Goal: Task Accomplishment & Management: Manage account settings

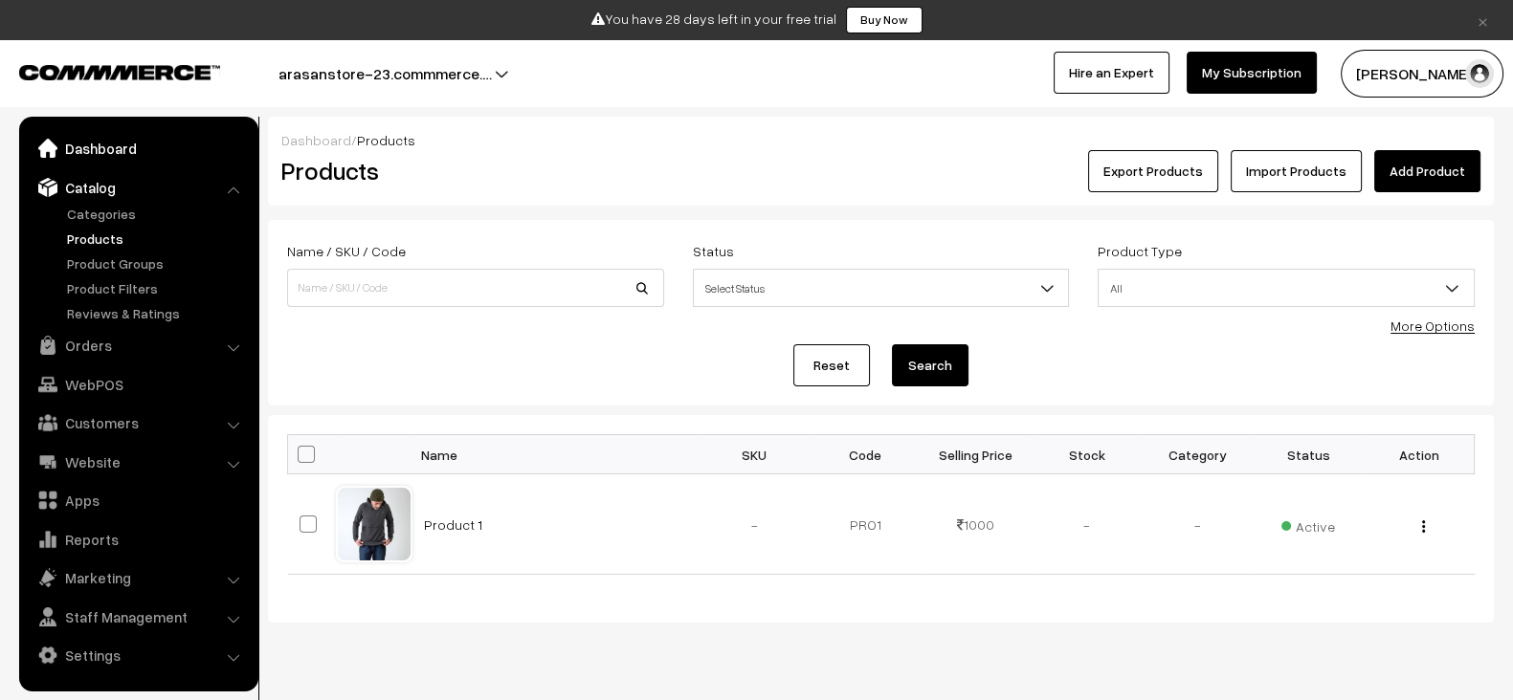
drag, startPoint x: 0, startPoint y: 0, endPoint x: 137, endPoint y: 155, distance: 206.8
click at [137, 155] on link "Dashboard" at bounding box center [138, 148] width 228 height 34
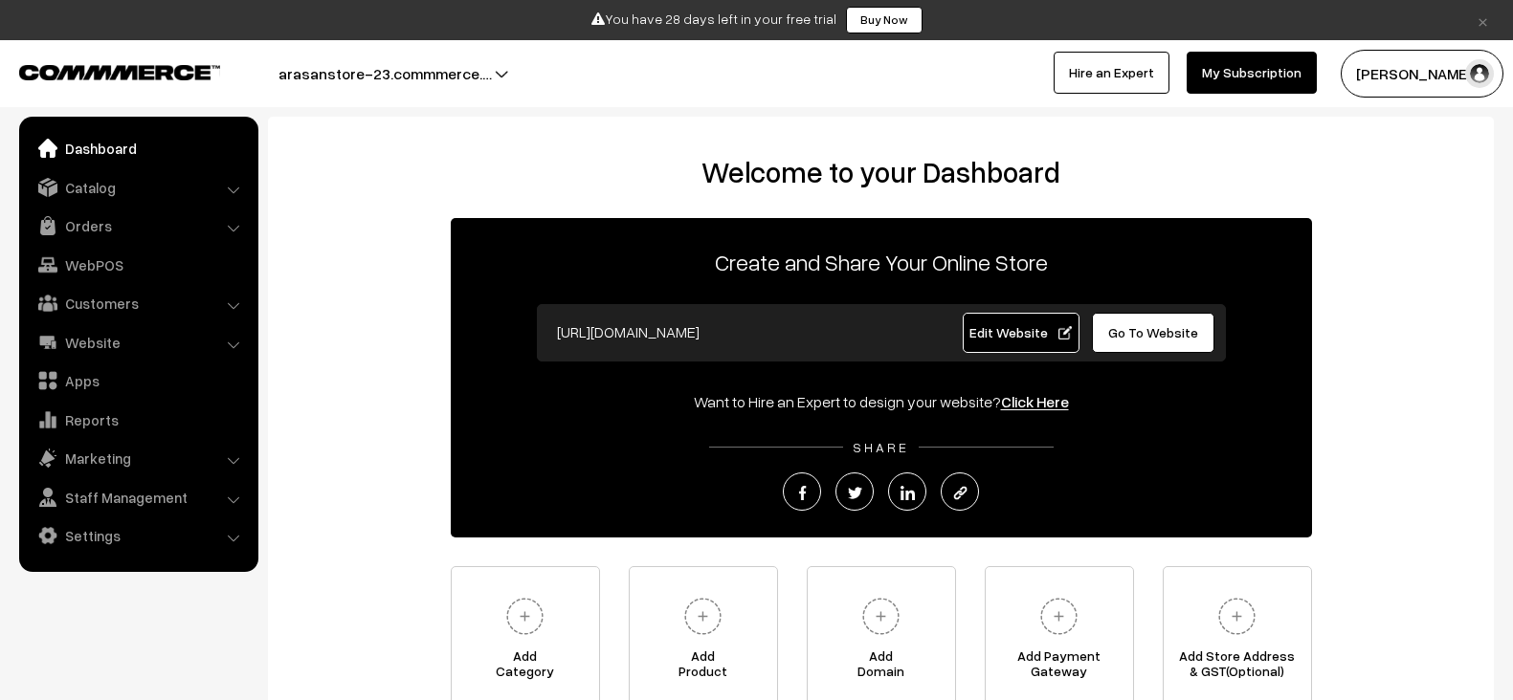
scroll to position [182, 0]
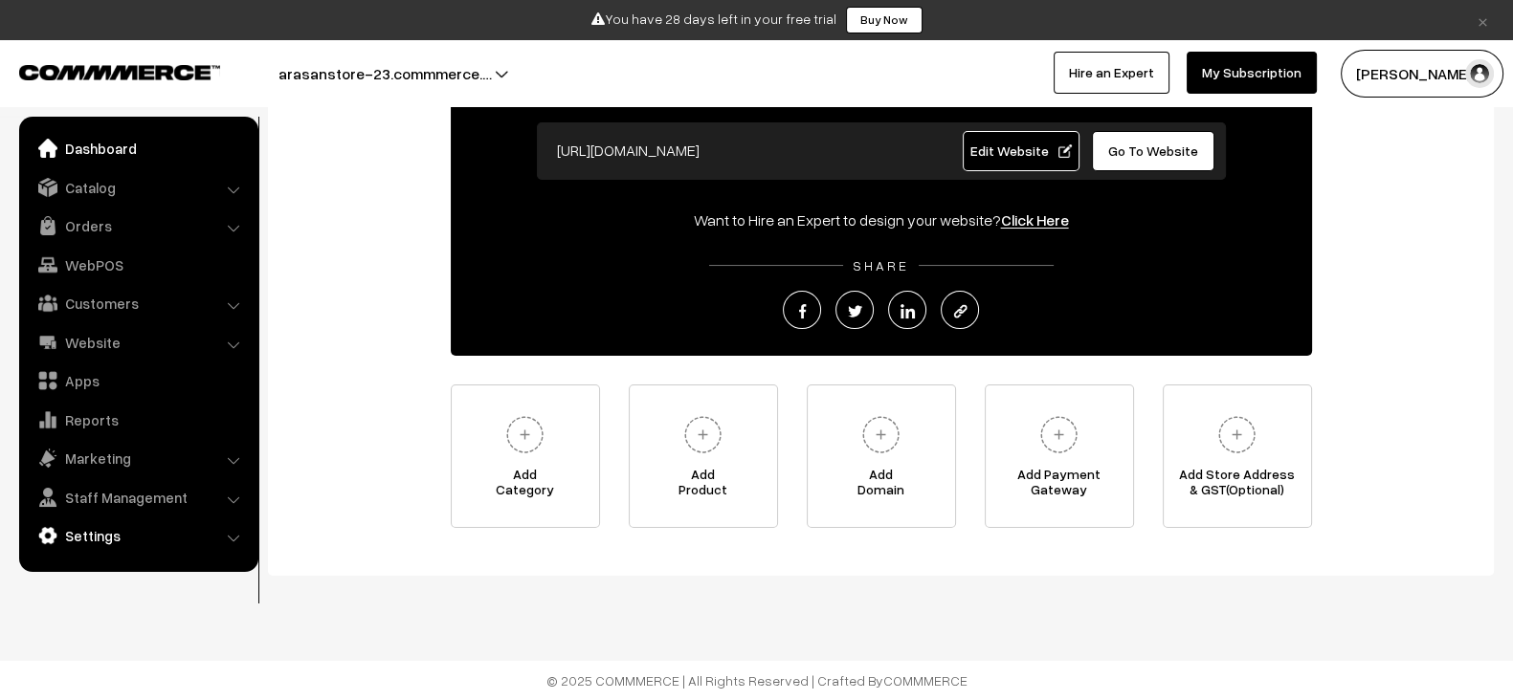
click at [127, 546] on link "Settings" at bounding box center [138, 536] width 228 height 34
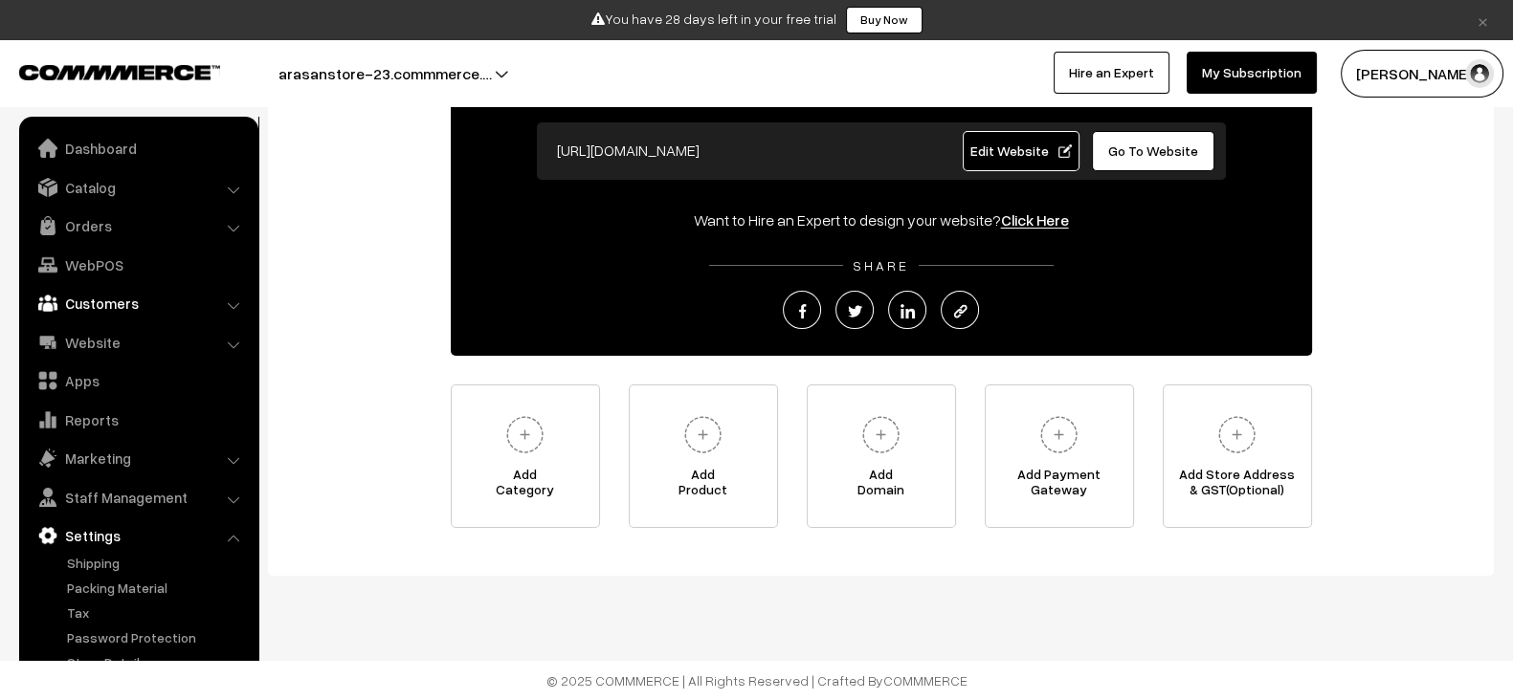
scroll to position [0, 0]
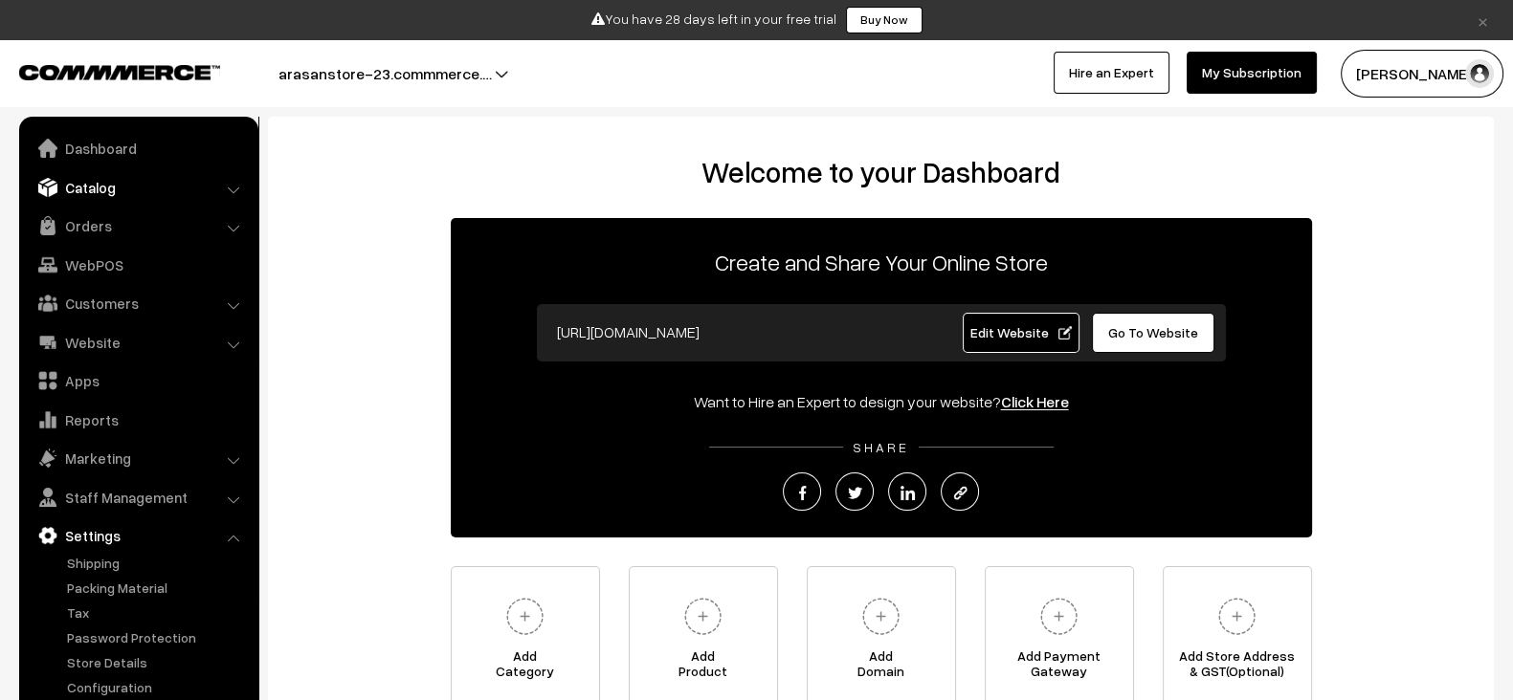
click at [144, 189] on link "Catalog" at bounding box center [138, 187] width 228 height 34
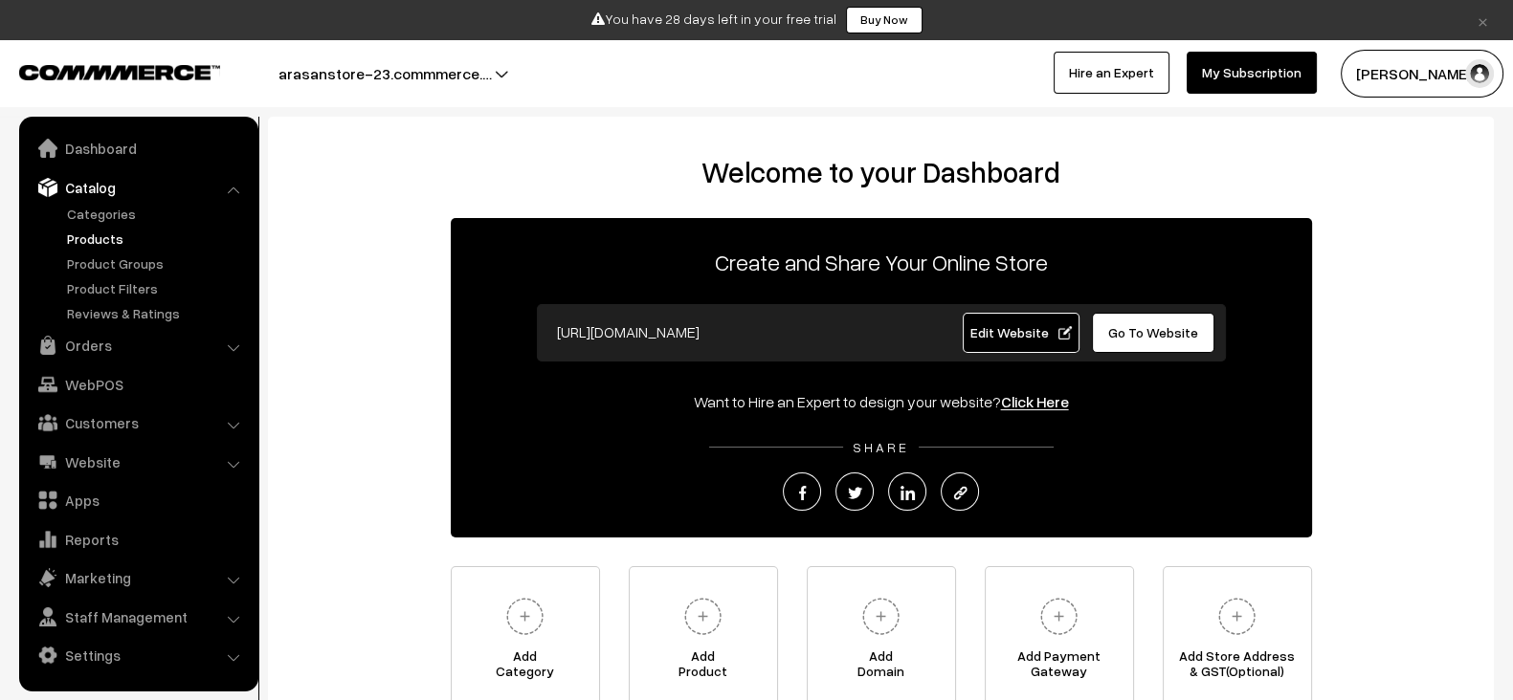
click at [97, 231] on link "Products" at bounding box center [156, 239] width 189 height 20
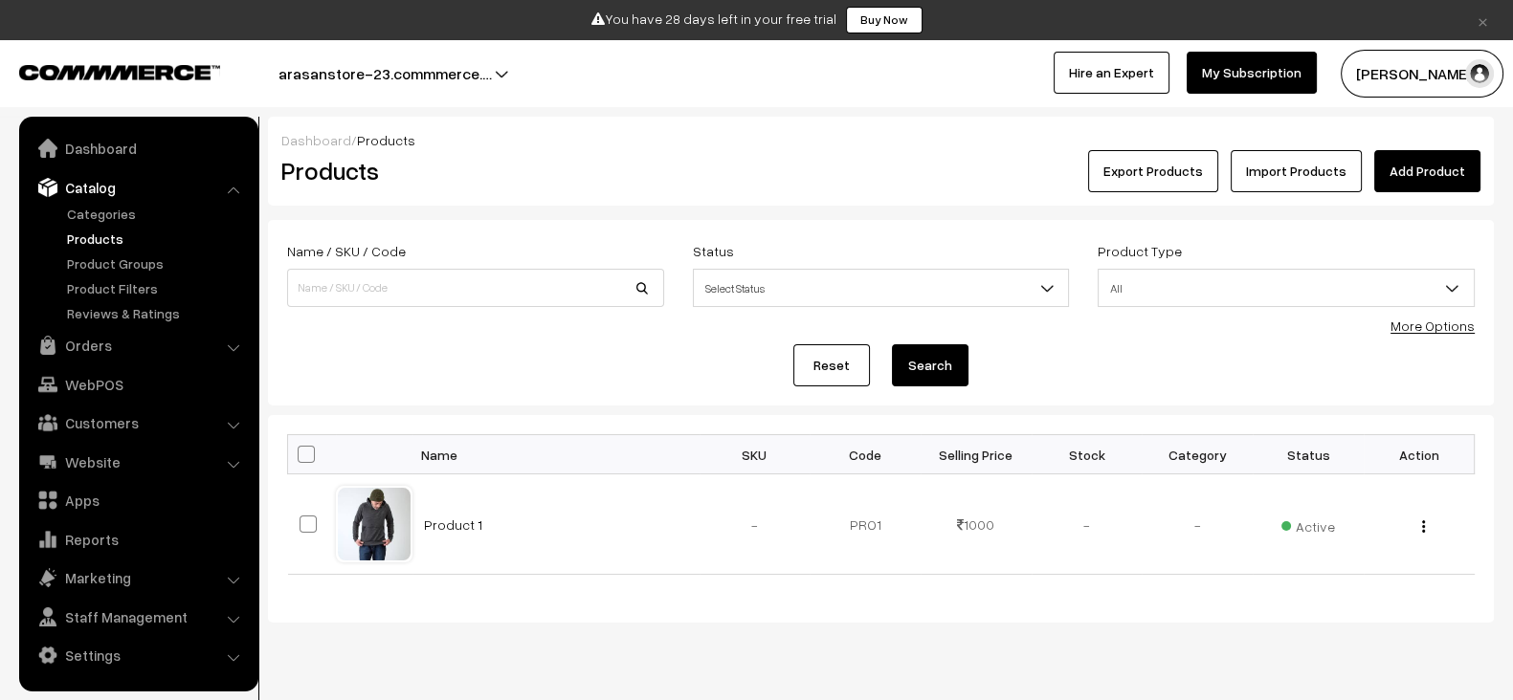
click at [1410, 190] on link "Add Product" at bounding box center [1427, 171] width 106 height 42
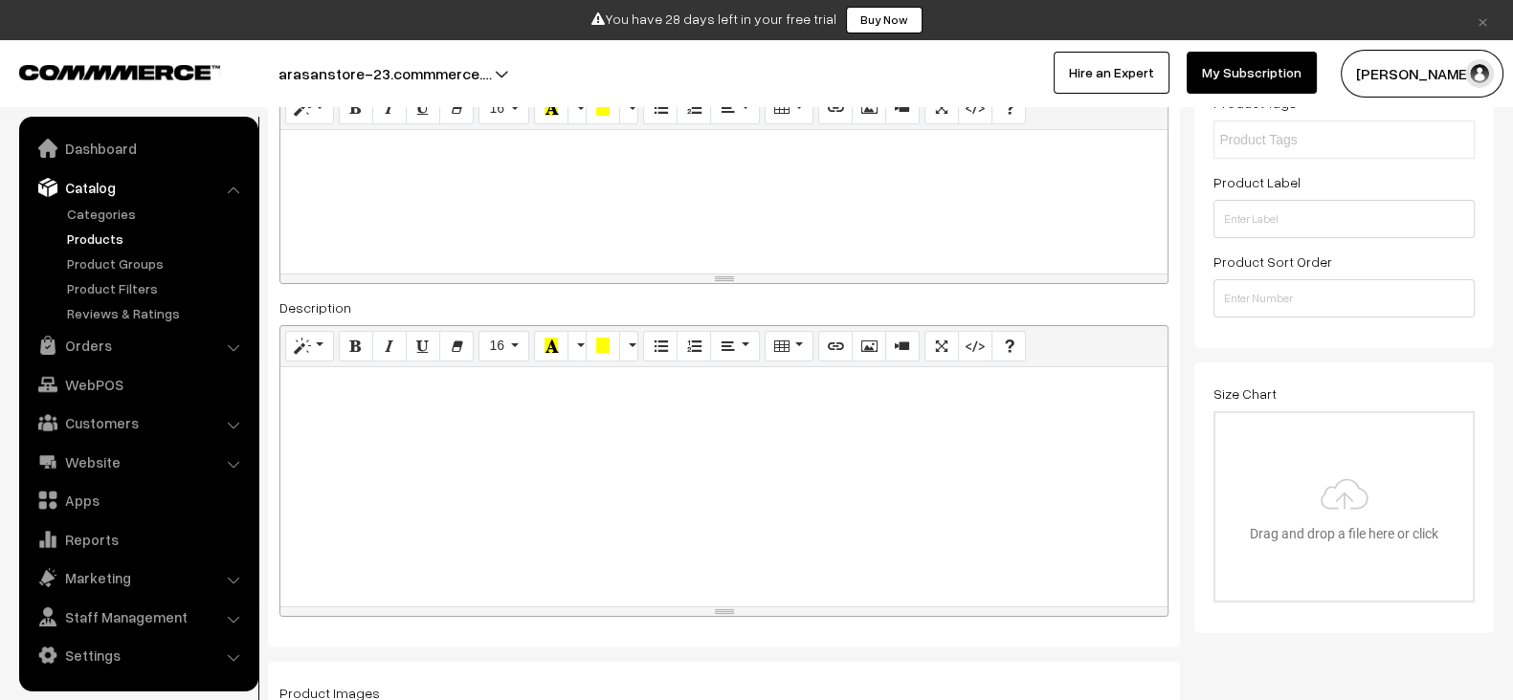
scroll to position [396, 0]
click at [1346, 521] on input "file" at bounding box center [1343, 503] width 257 height 188
type input "C:\fakepath\file_example_WEBP_1500kB.webp"
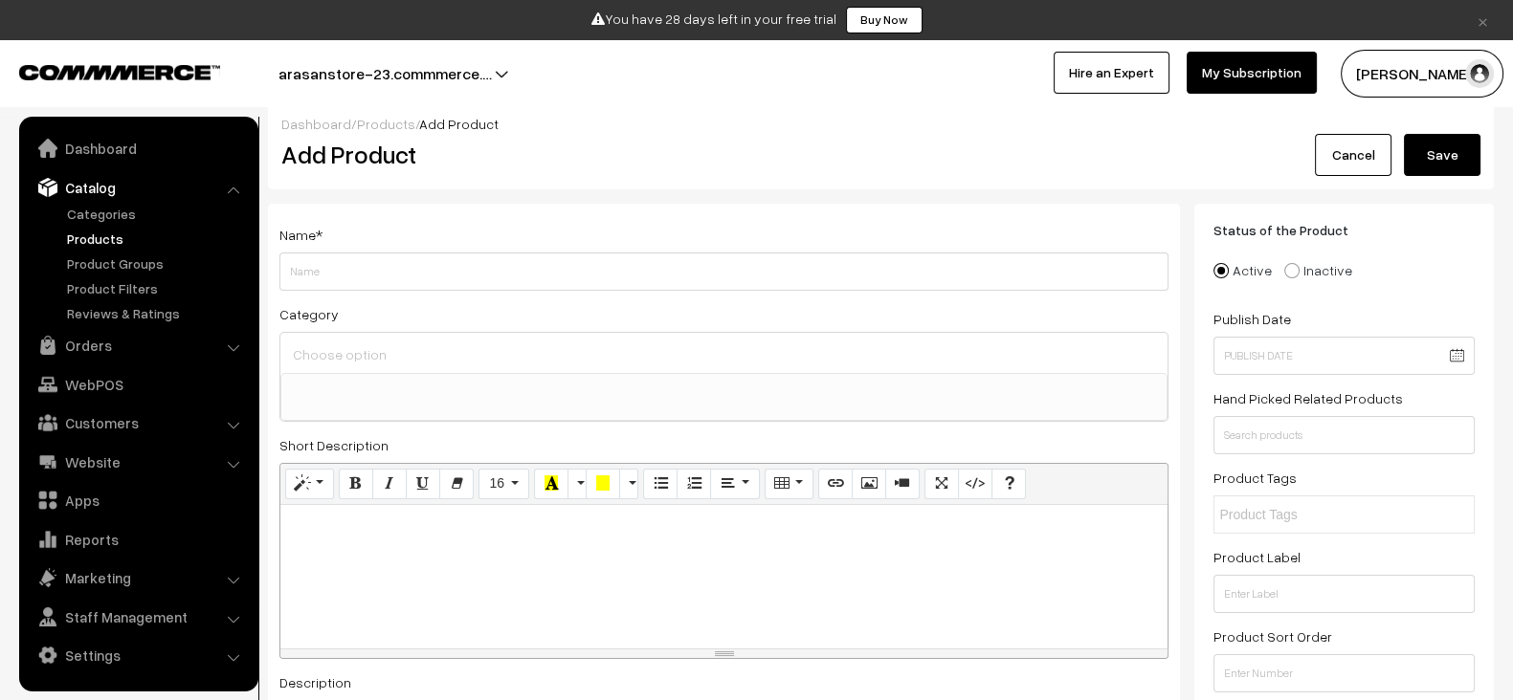
scroll to position [15, 0]
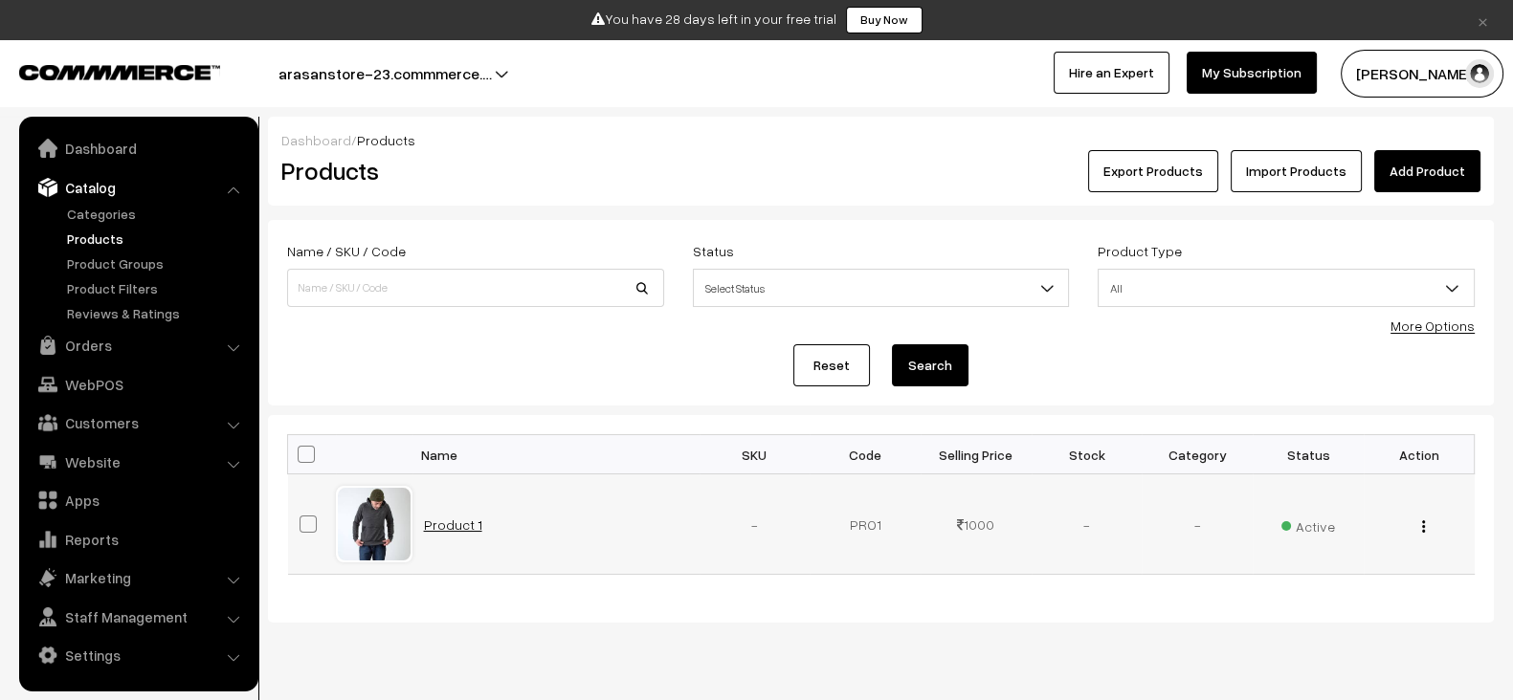
click at [453, 524] on link "Product 1" at bounding box center [453, 525] width 58 height 16
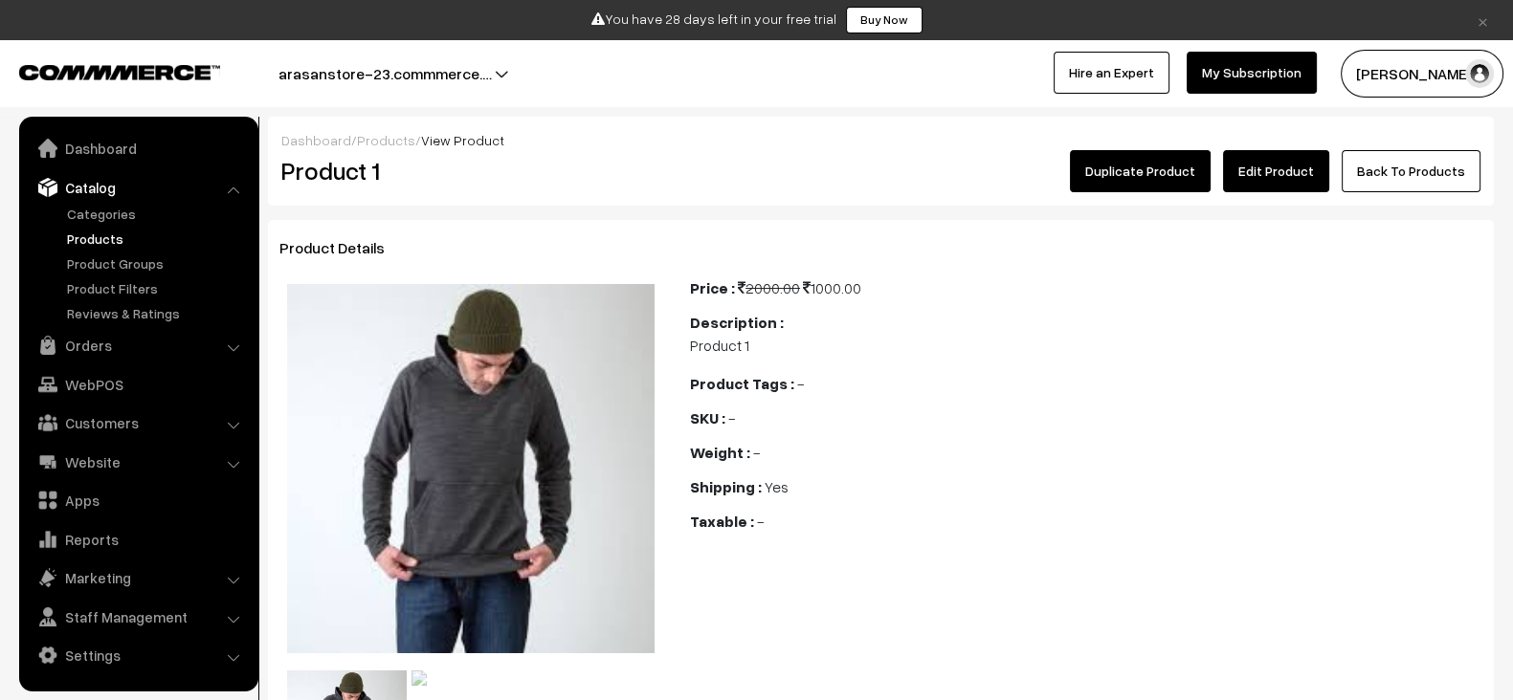
click at [1277, 182] on link "Edit Product" at bounding box center [1276, 171] width 106 height 42
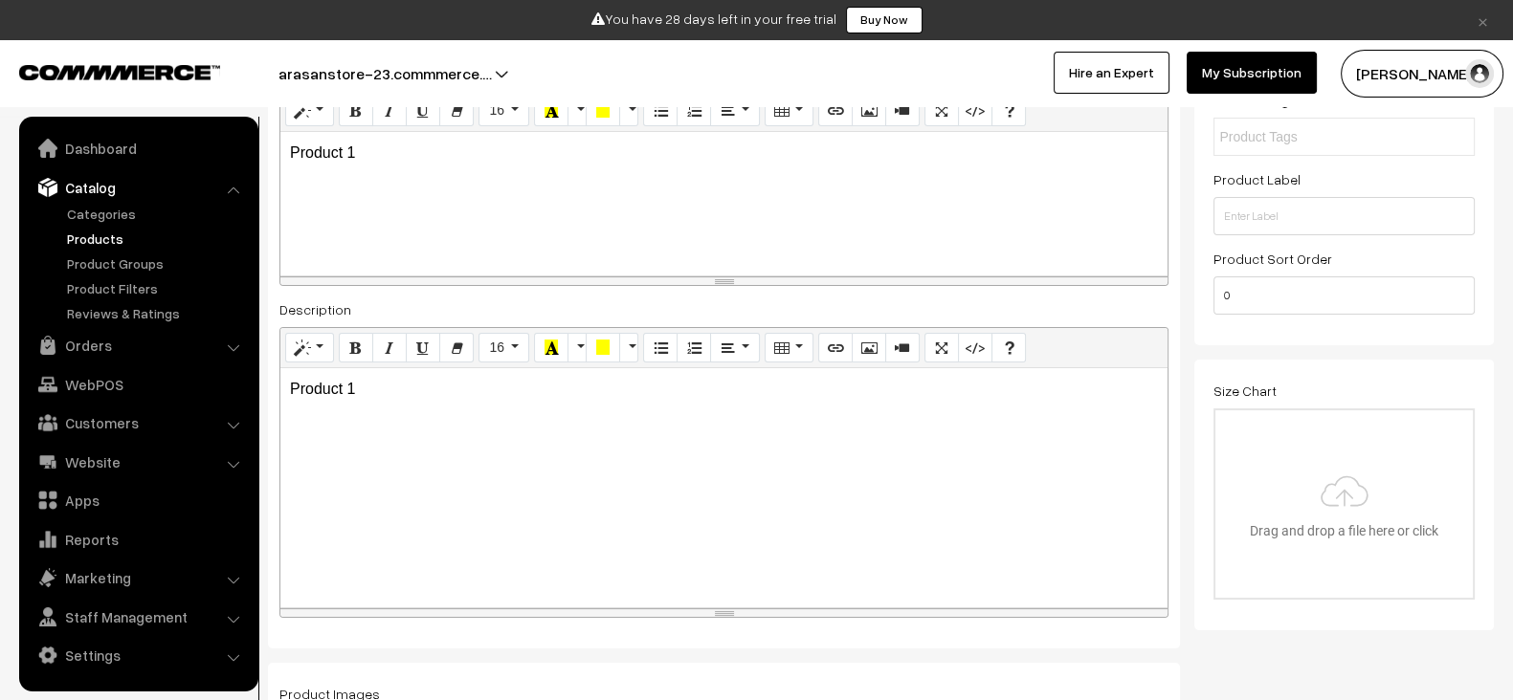
scroll to position [398, 0]
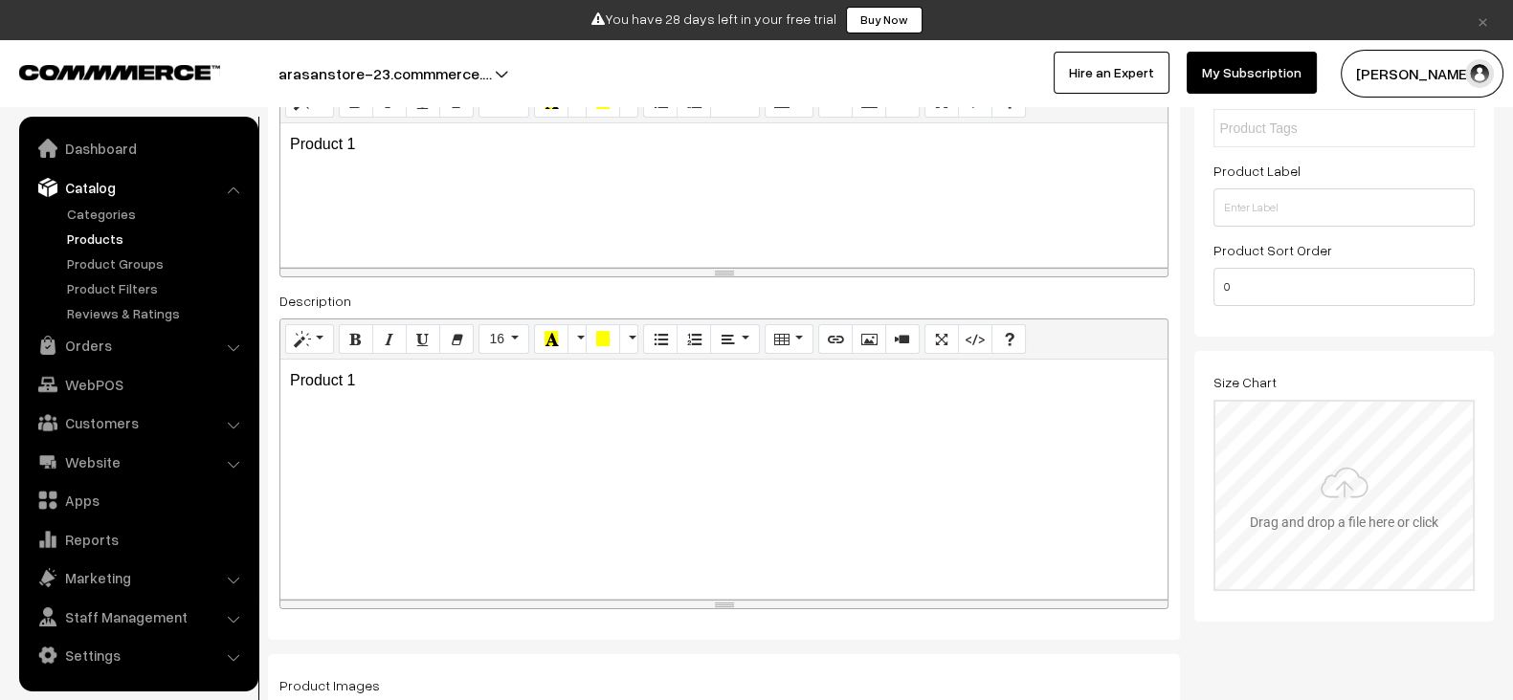
click at [1300, 483] on input "file" at bounding box center [1343, 496] width 257 height 188
type input "C:\fakepath\file_example_WEBP_1500kB.webp"
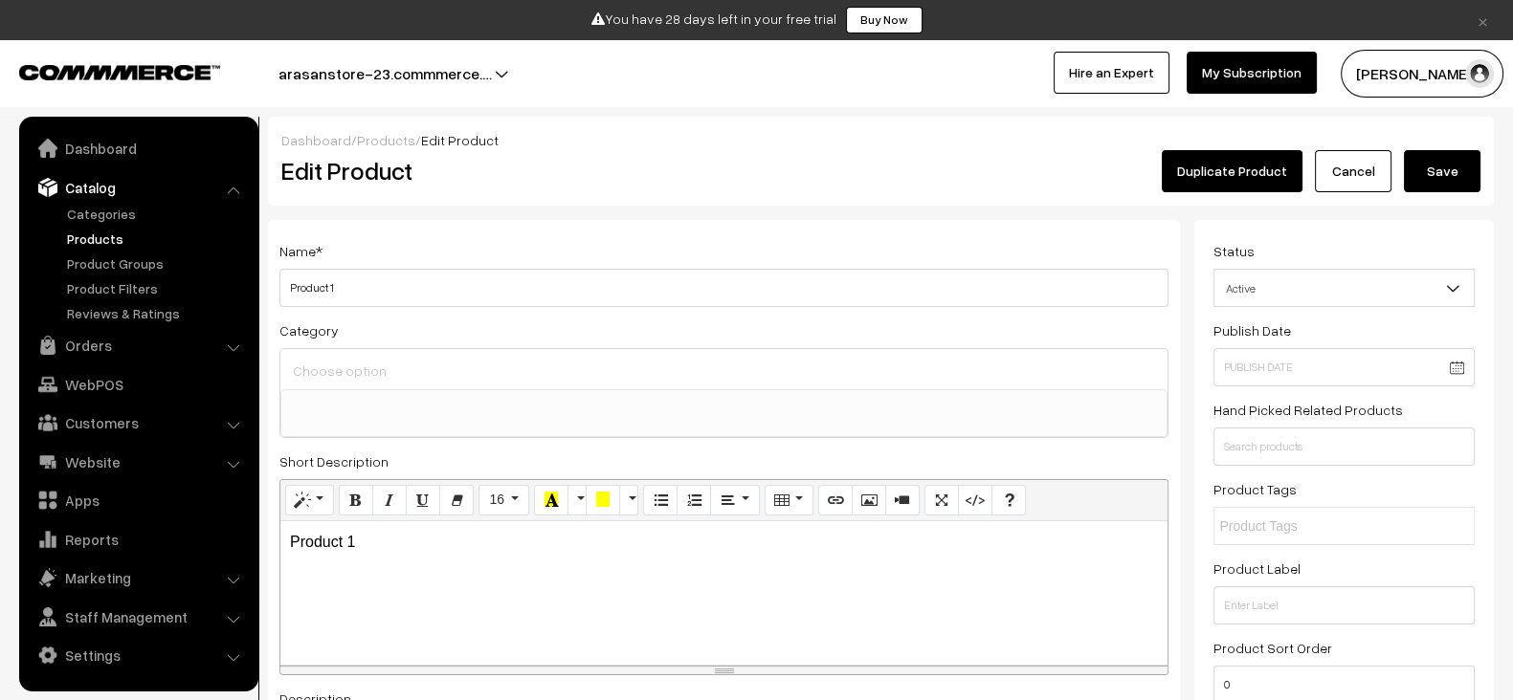
click at [1444, 159] on button "Save" at bounding box center [1442, 171] width 77 height 42
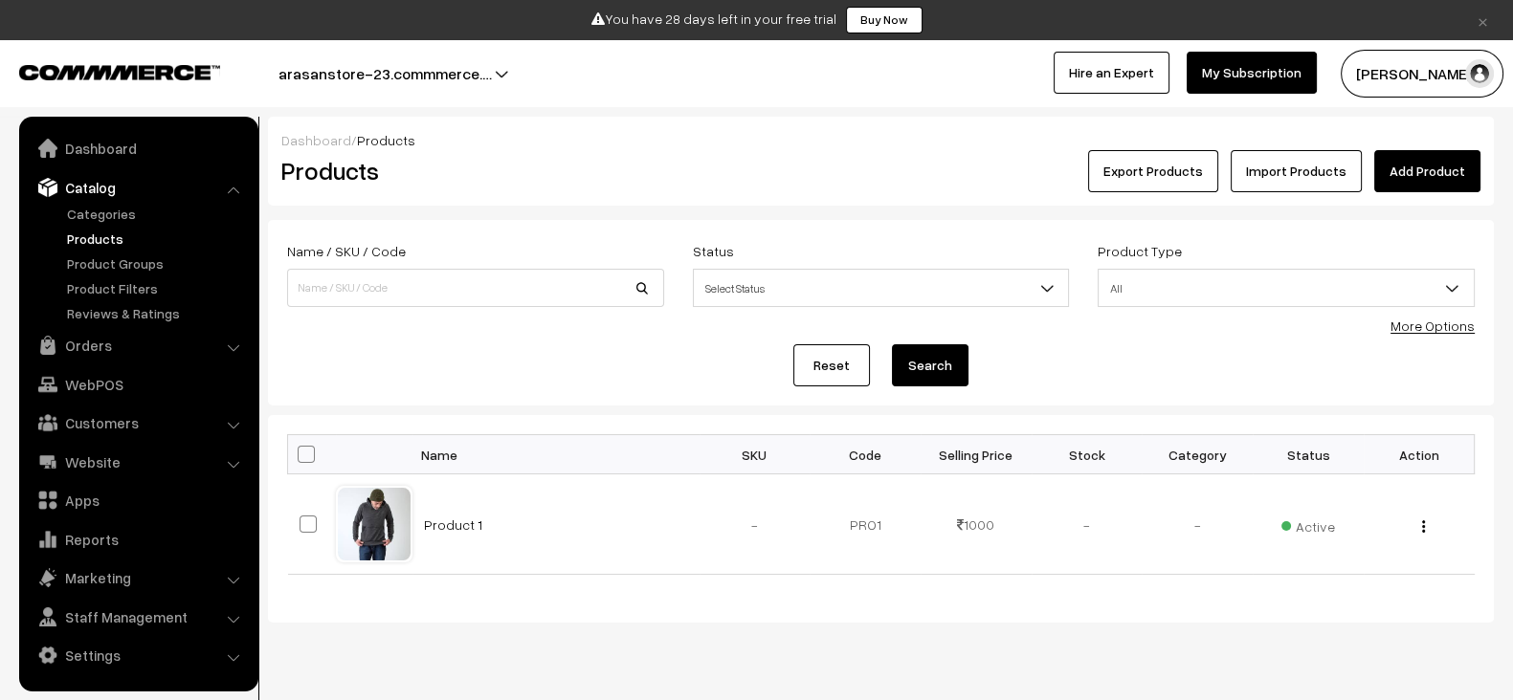
click at [1430, 164] on link "Add Product" at bounding box center [1427, 171] width 106 height 42
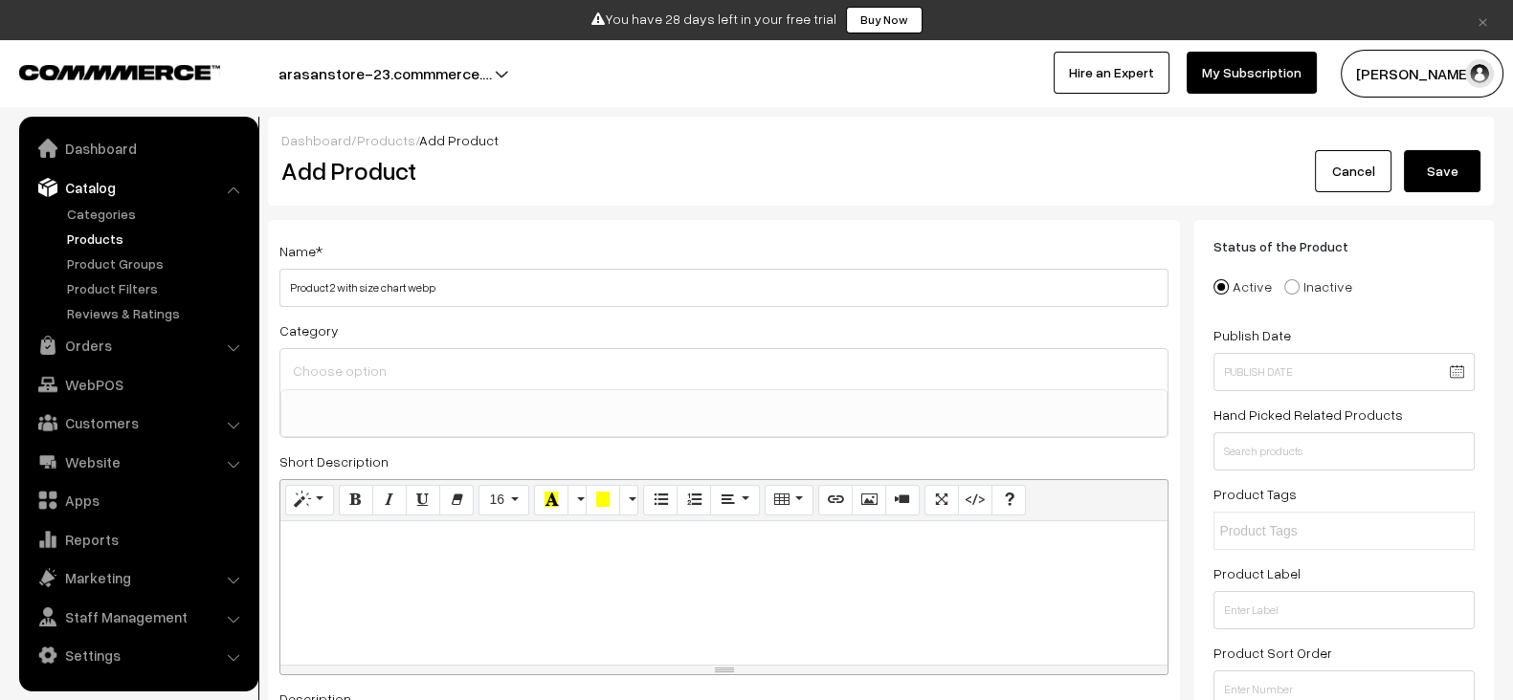
type input "Product 2 with size chart webp"
paste div
click at [476, 587] on div "Product 2 with size chart webp" at bounding box center [723, 593] width 887 height 144
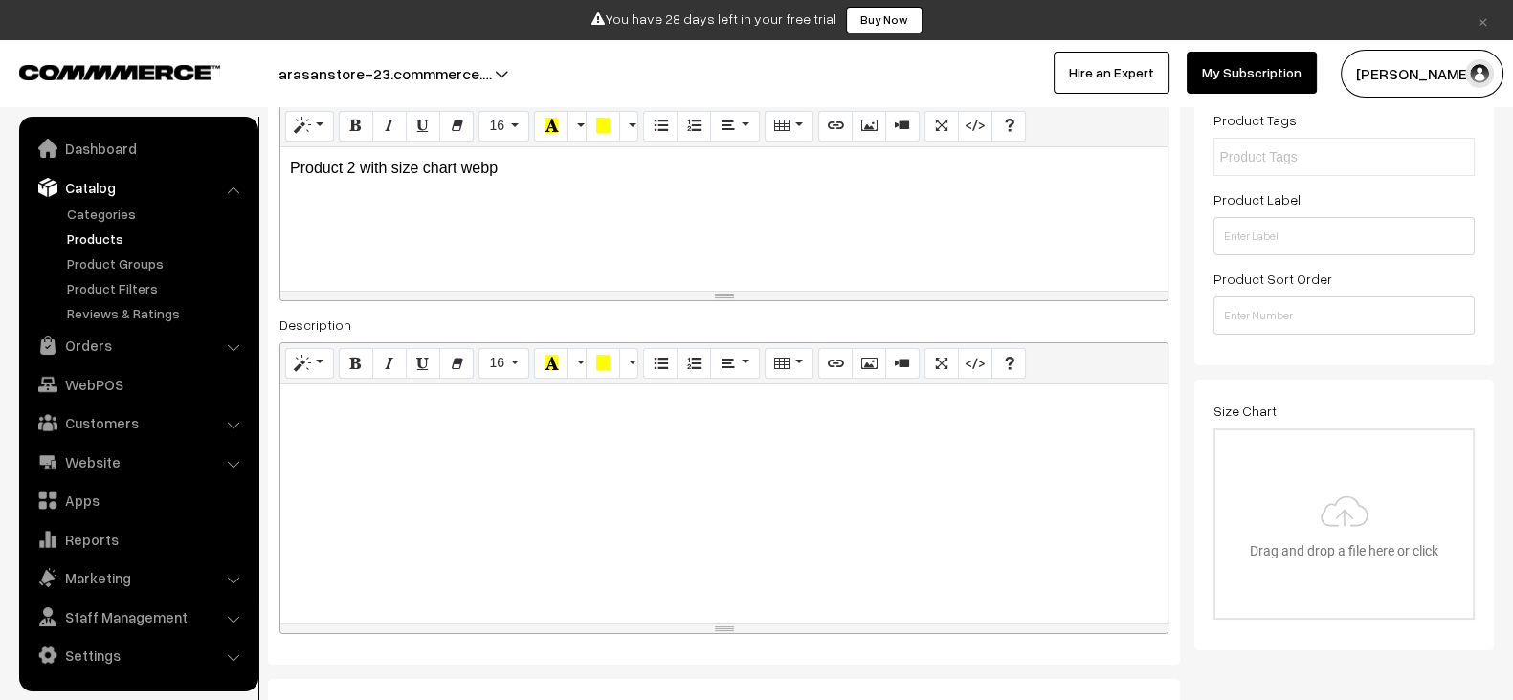
scroll to position [375, 0]
click at [540, 374] on button "Recent Color" at bounding box center [551, 362] width 34 height 31
paste div
click at [540, 458] on div at bounding box center [723, 503] width 887 height 239
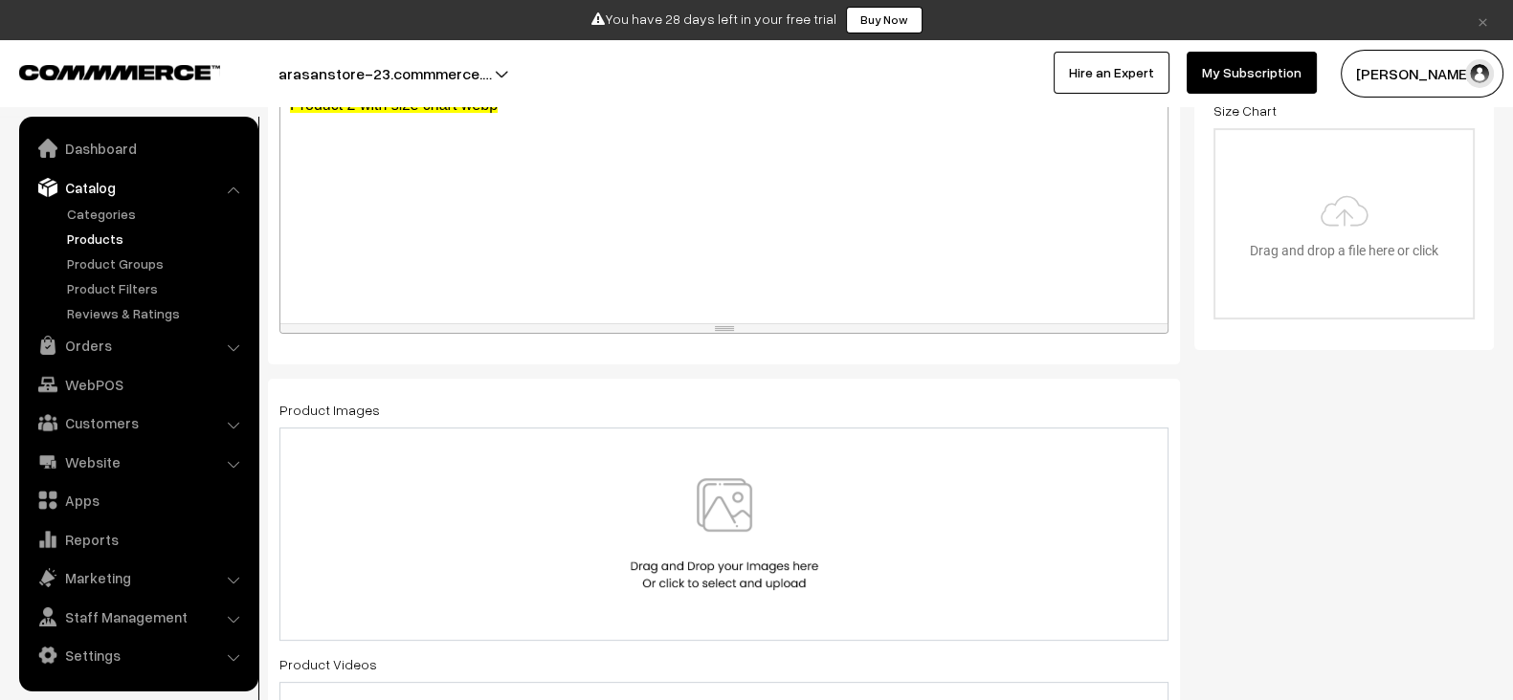
scroll to position [702, 0]
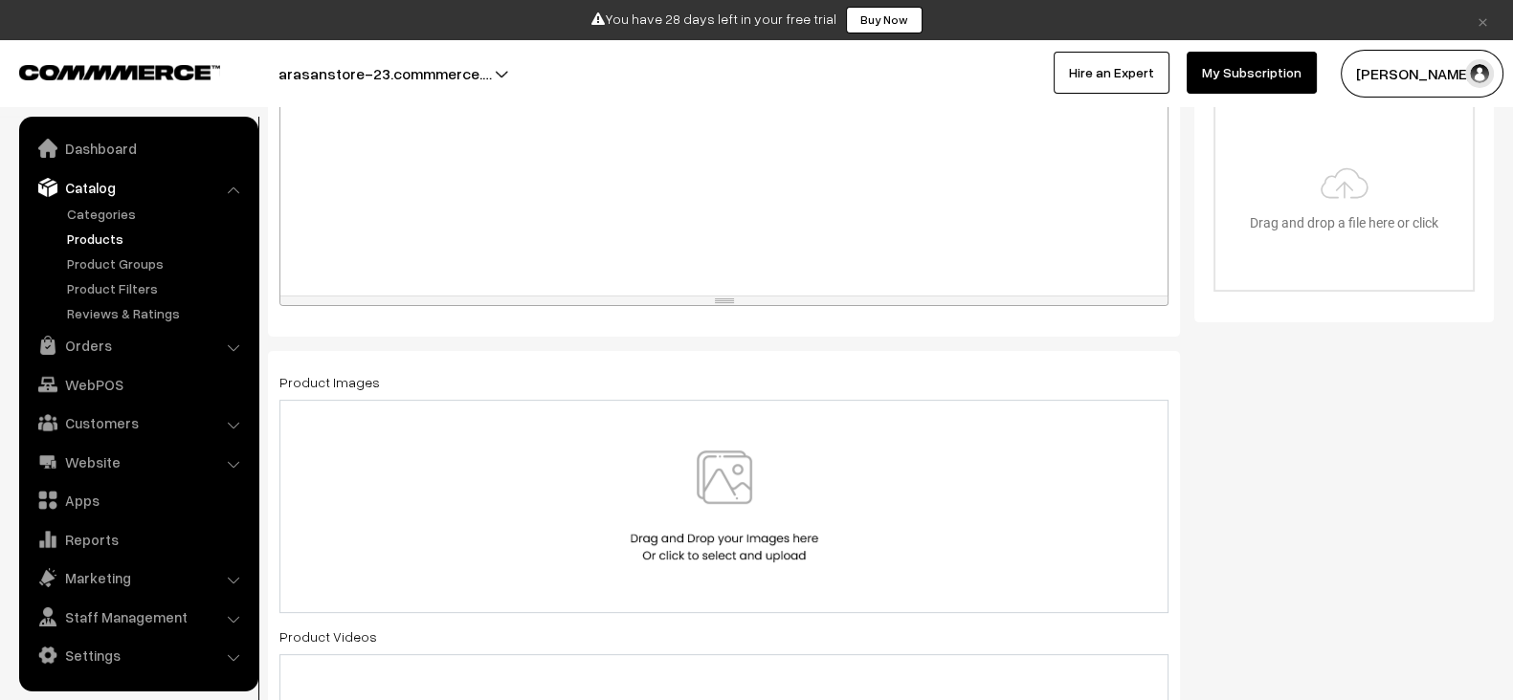
click at [615, 480] on div at bounding box center [723, 507] width 849 height 112
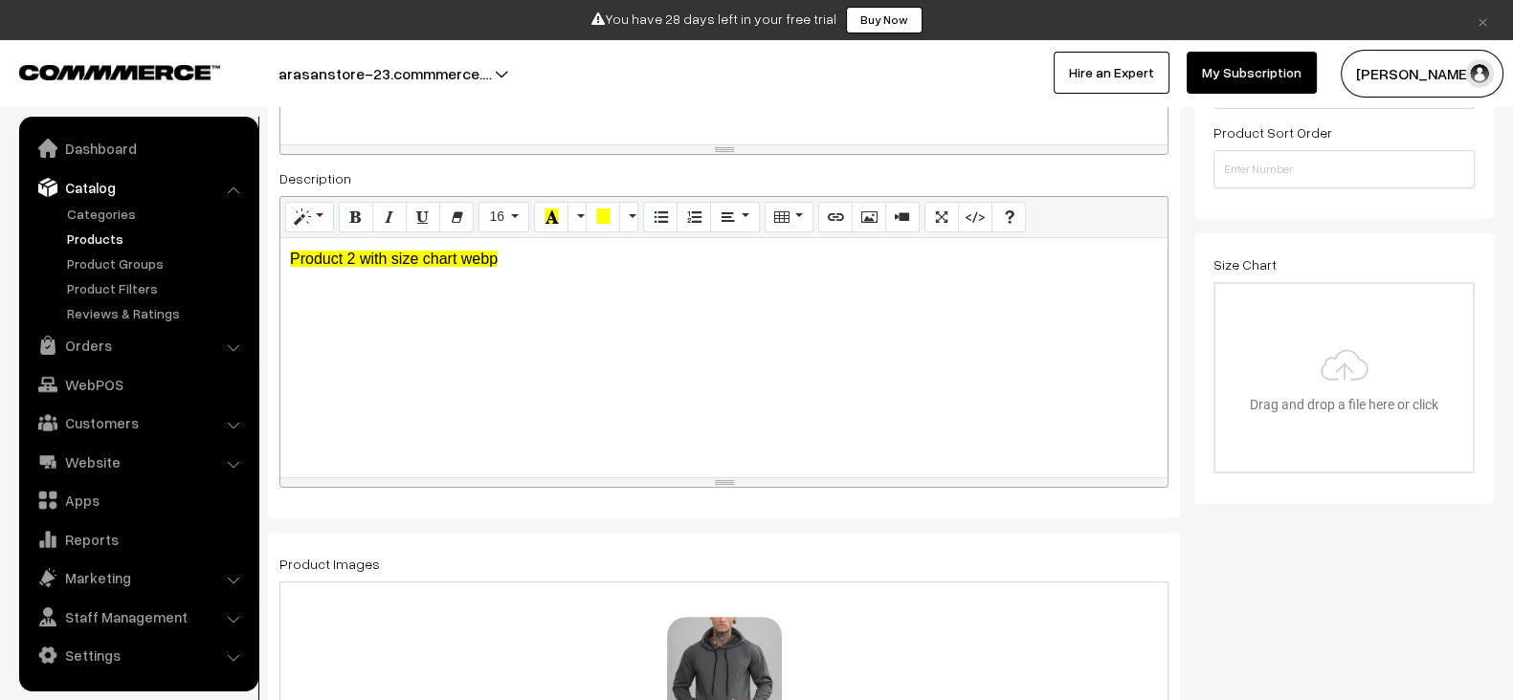
scroll to position [518, 0]
click at [1383, 344] on input "file" at bounding box center [1343, 381] width 257 height 188
type input "C:\fakepath\webp animation.webp"
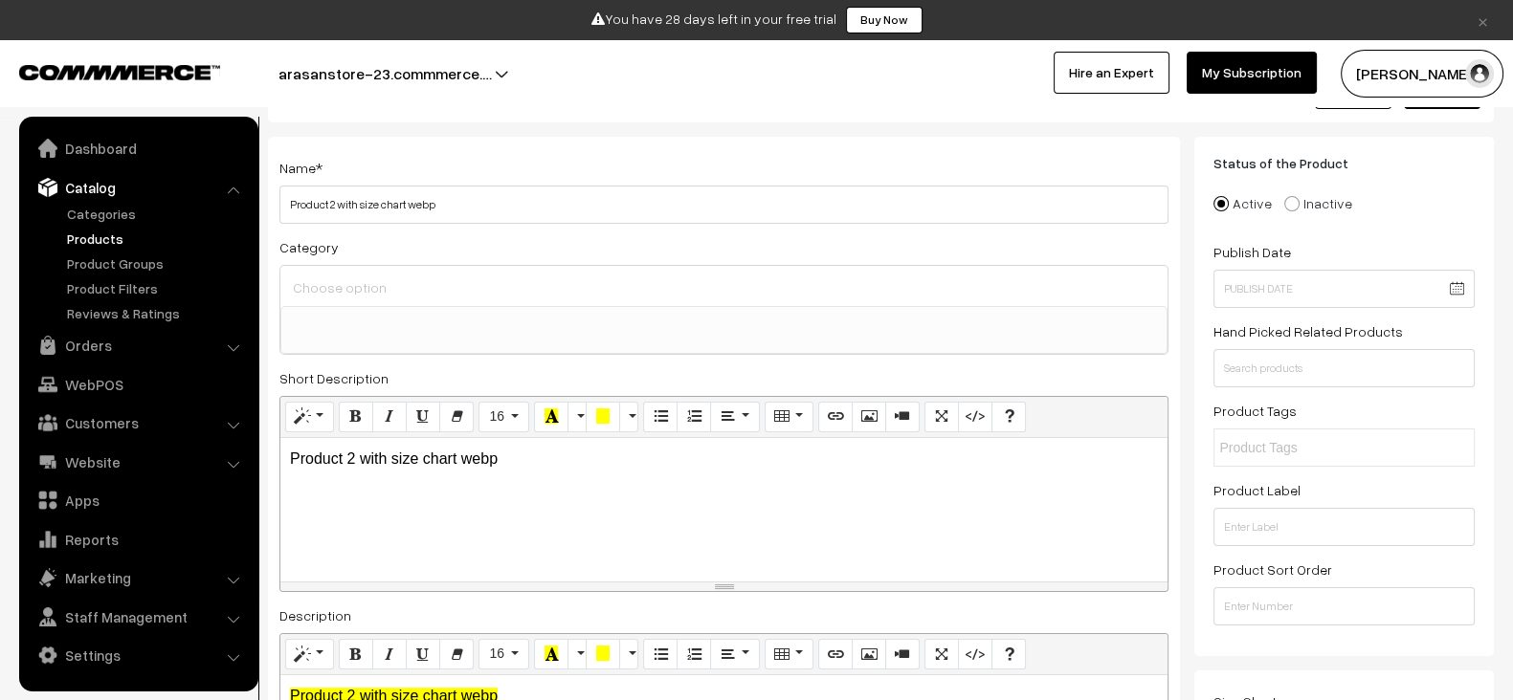
scroll to position [0, 0]
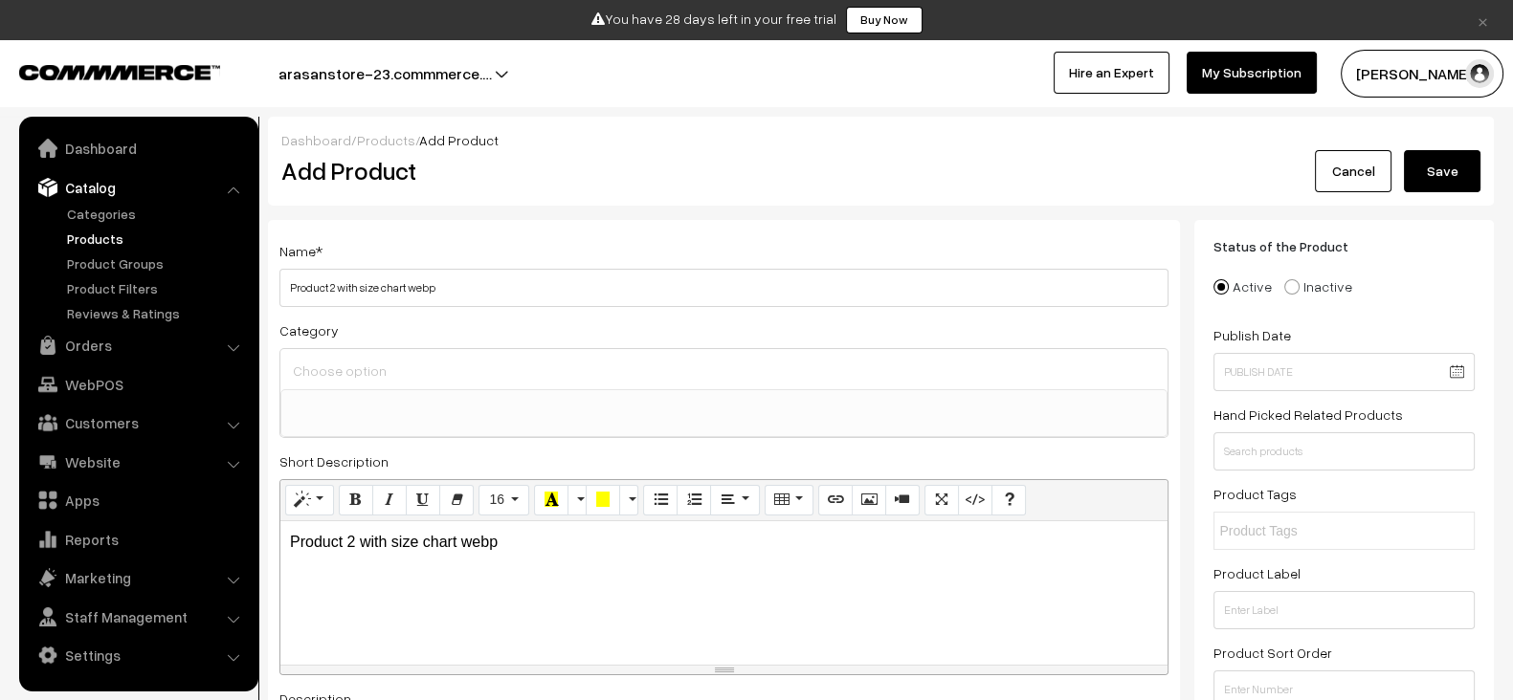
click at [1428, 156] on button "Save" at bounding box center [1442, 171] width 77 height 42
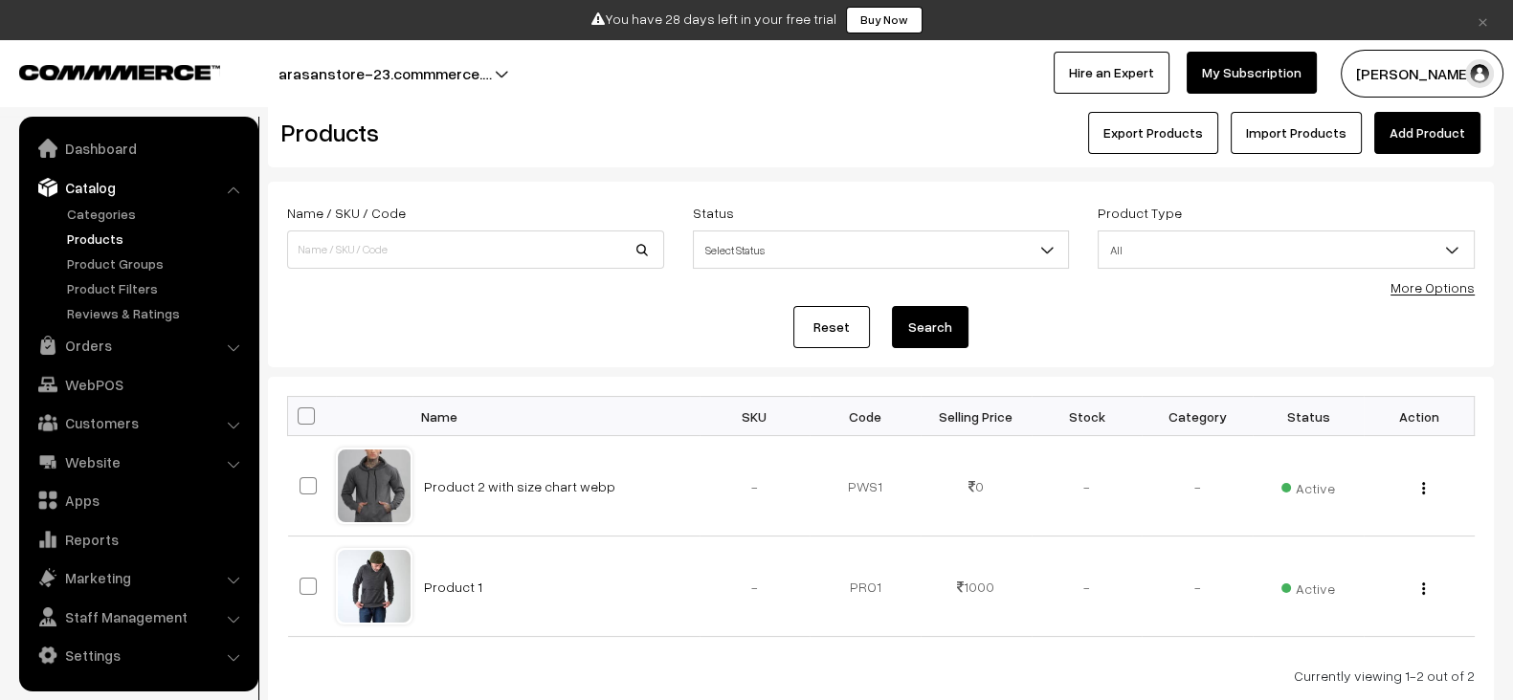
scroll to position [44, 0]
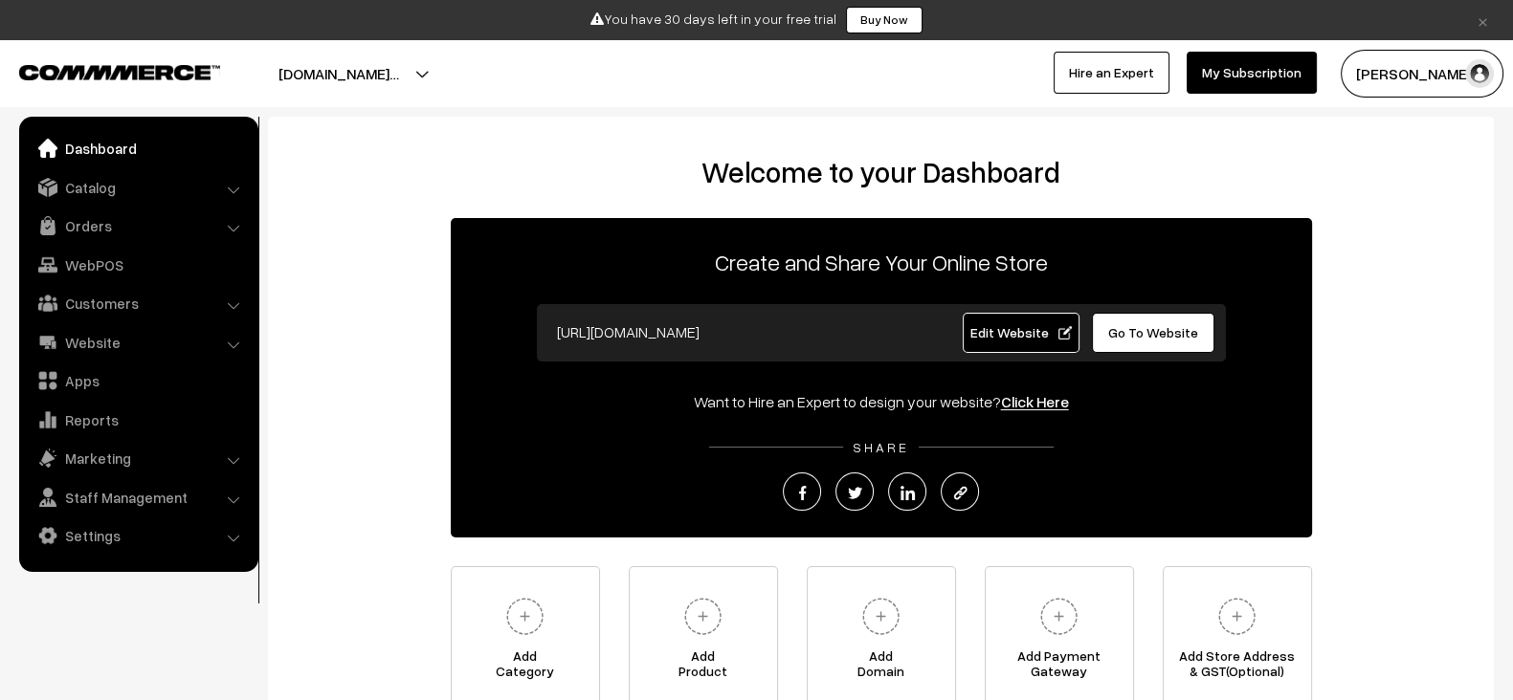
click at [1014, 321] on link "Edit Website" at bounding box center [1021, 333] width 117 height 40
click at [1005, 324] on span "Edit Website" at bounding box center [1020, 332] width 102 height 16
click at [1012, 324] on span "Edit Website" at bounding box center [1020, 332] width 102 height 16
click at [1000, 328] on span "Edit Website" at bounding box center [1020, 332] width 102 height 16
click at [1005, 326] on span "Edit Website" at bounding box center [1020, 332] width 102 height 16
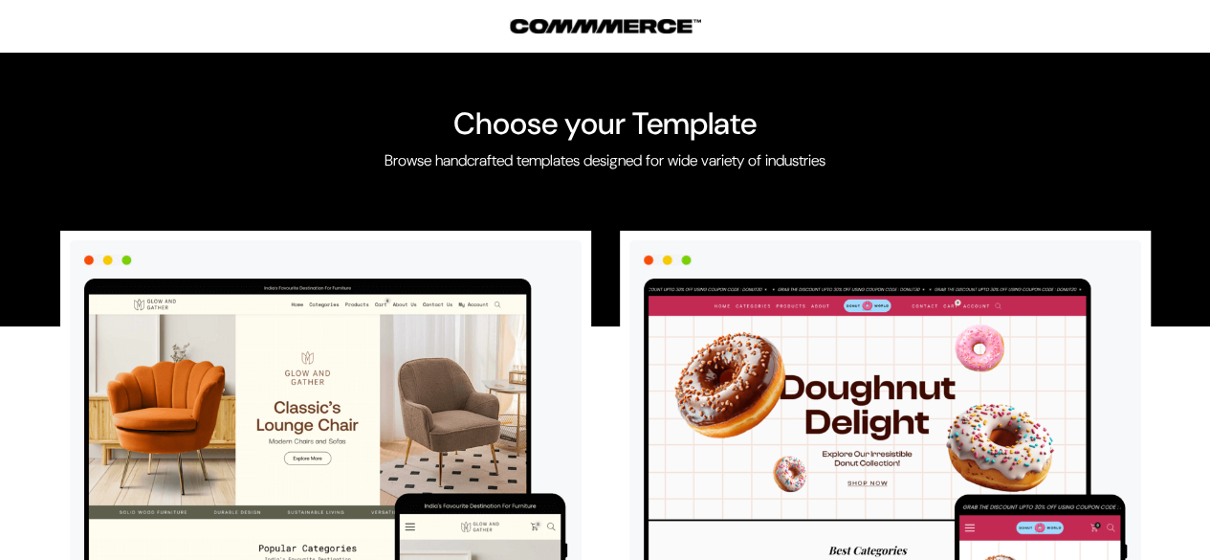
scroll to position [42, 0]
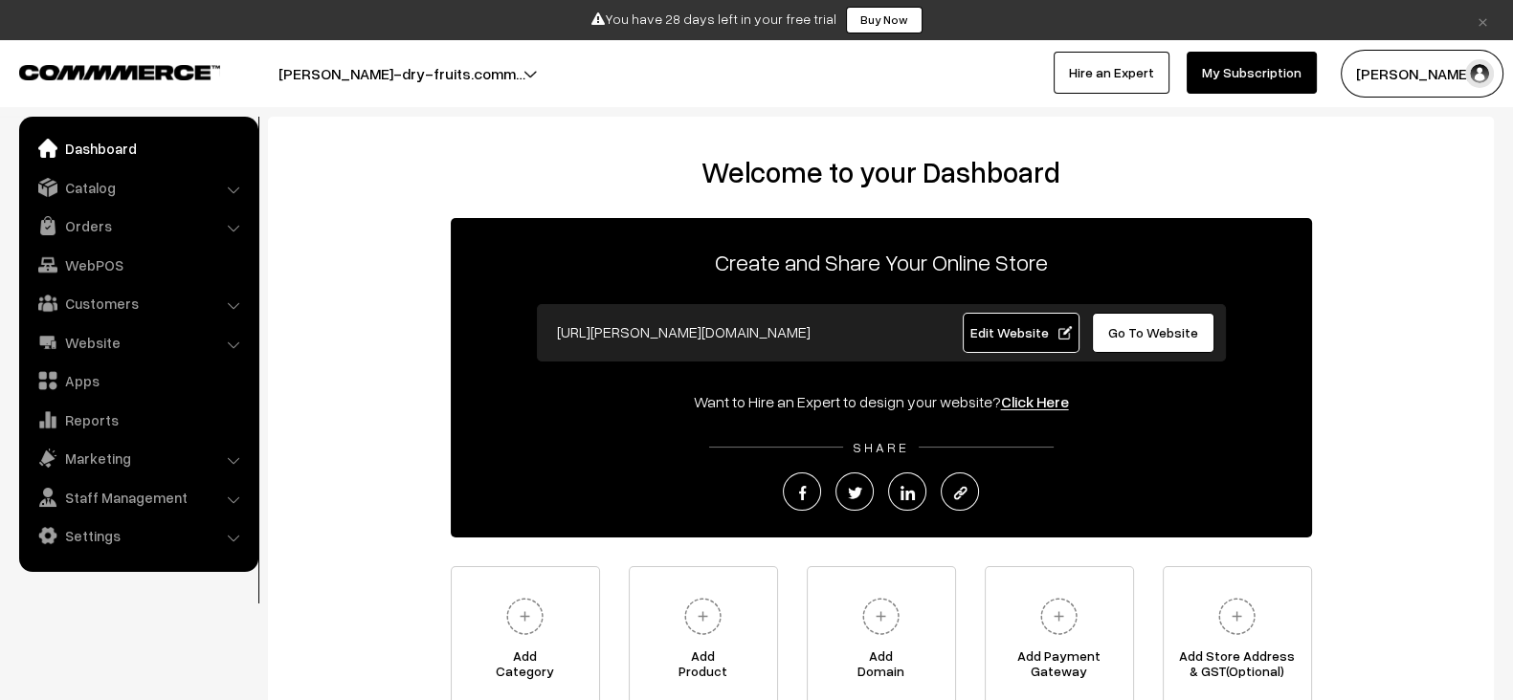
click at [989, 318] on link "Edit Website" at bounding box center [1021, 333] width 117 height 40
click at [120, 332] on link "Website" at bounding box center [138, 342] width 228 height 34
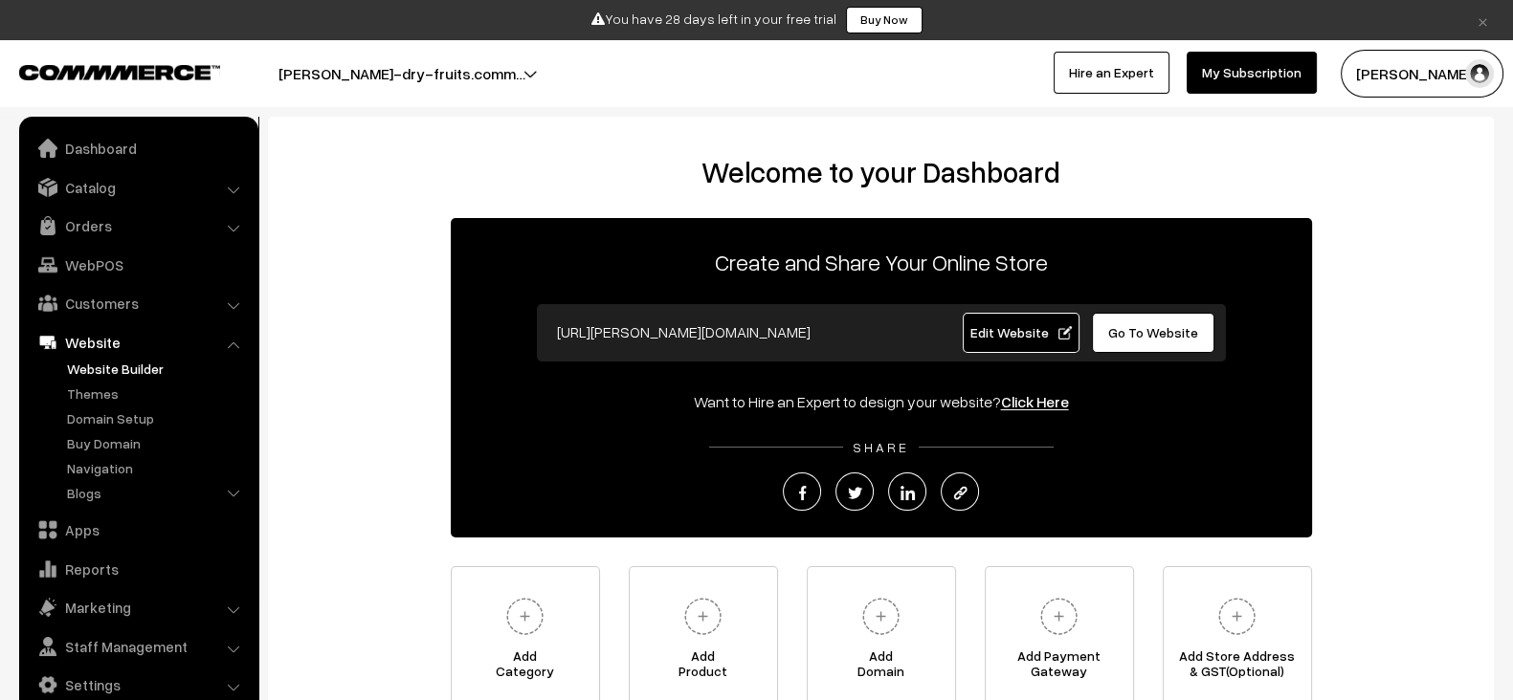
click at [153, 362] on link "Website Builder" at bounding box center [156, 369] width 189 height 20
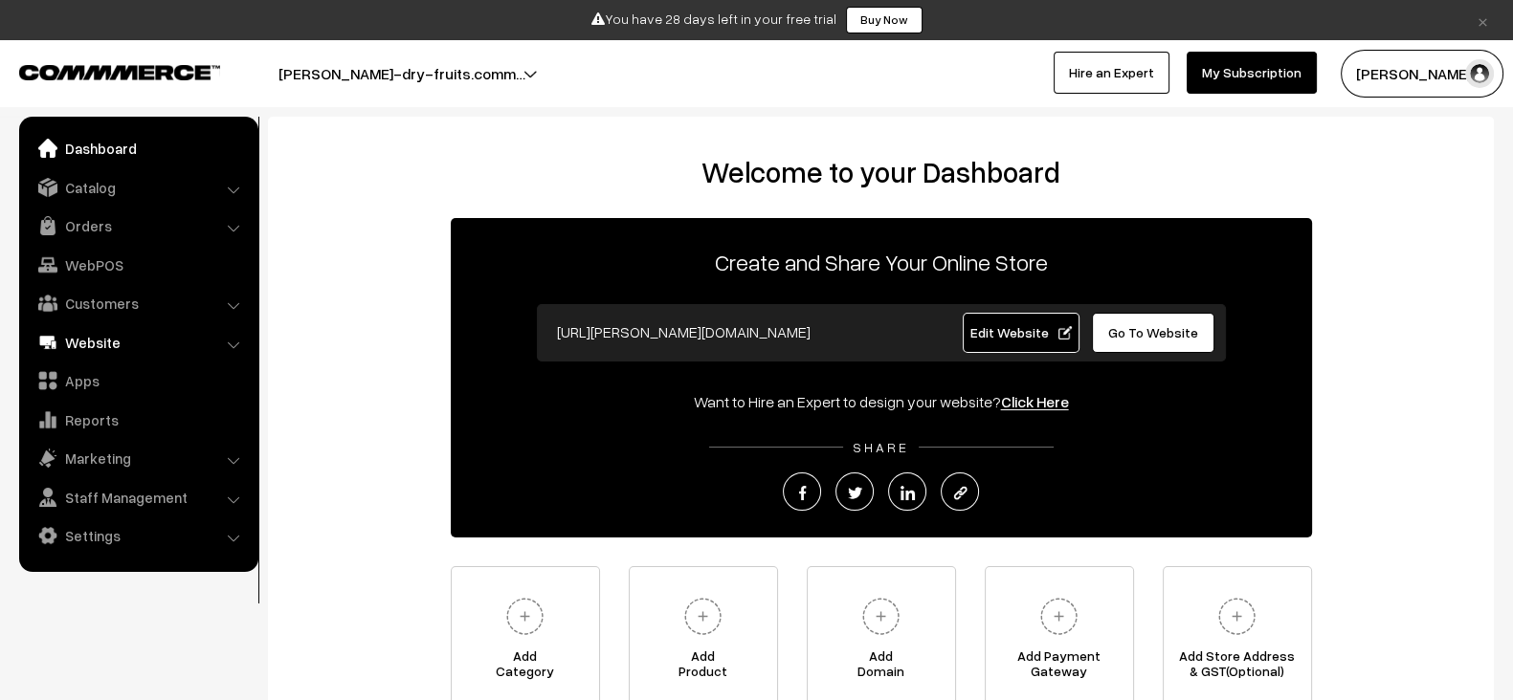
click at [153, 340] on link "Website" at bounding box center [138, 342] width 228 height 34
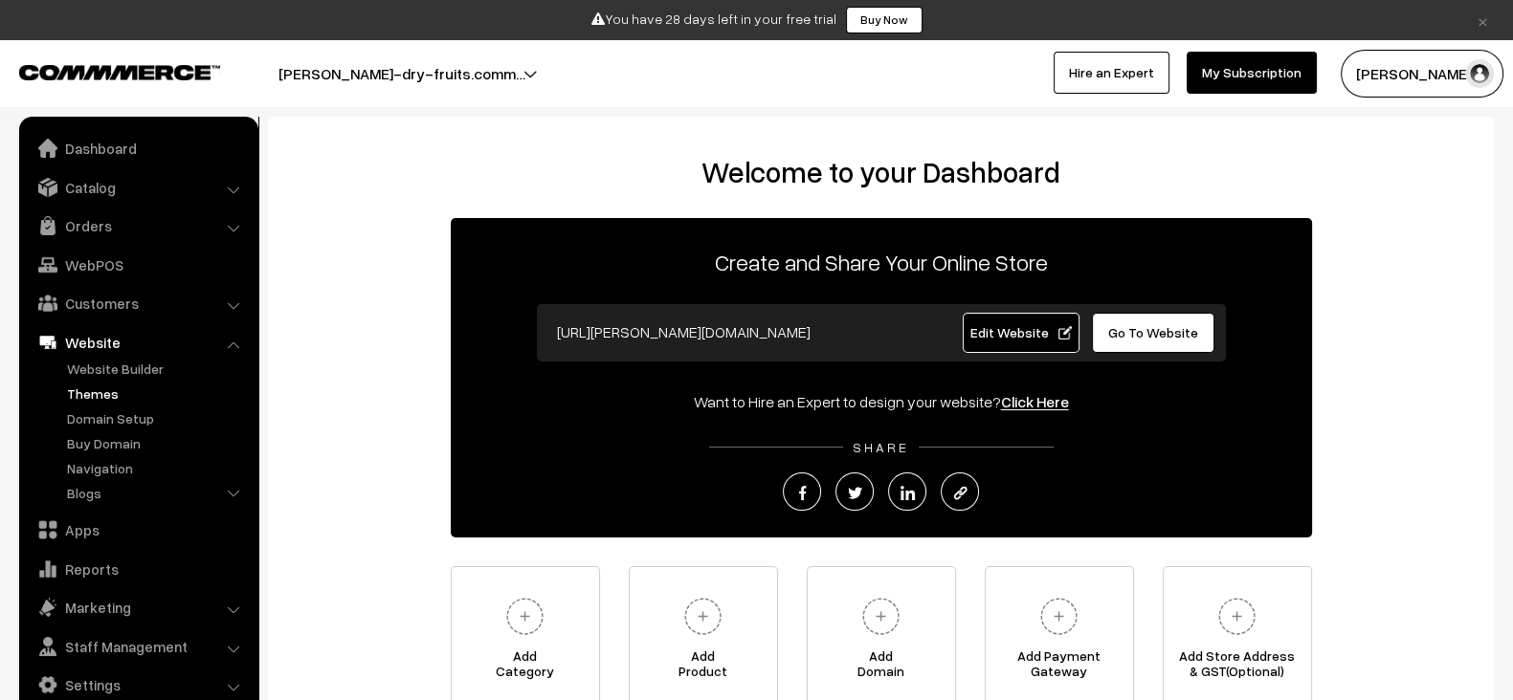
click at [110, 384] on link "Themes" at bounding box center [156, 394] width 189 height 20
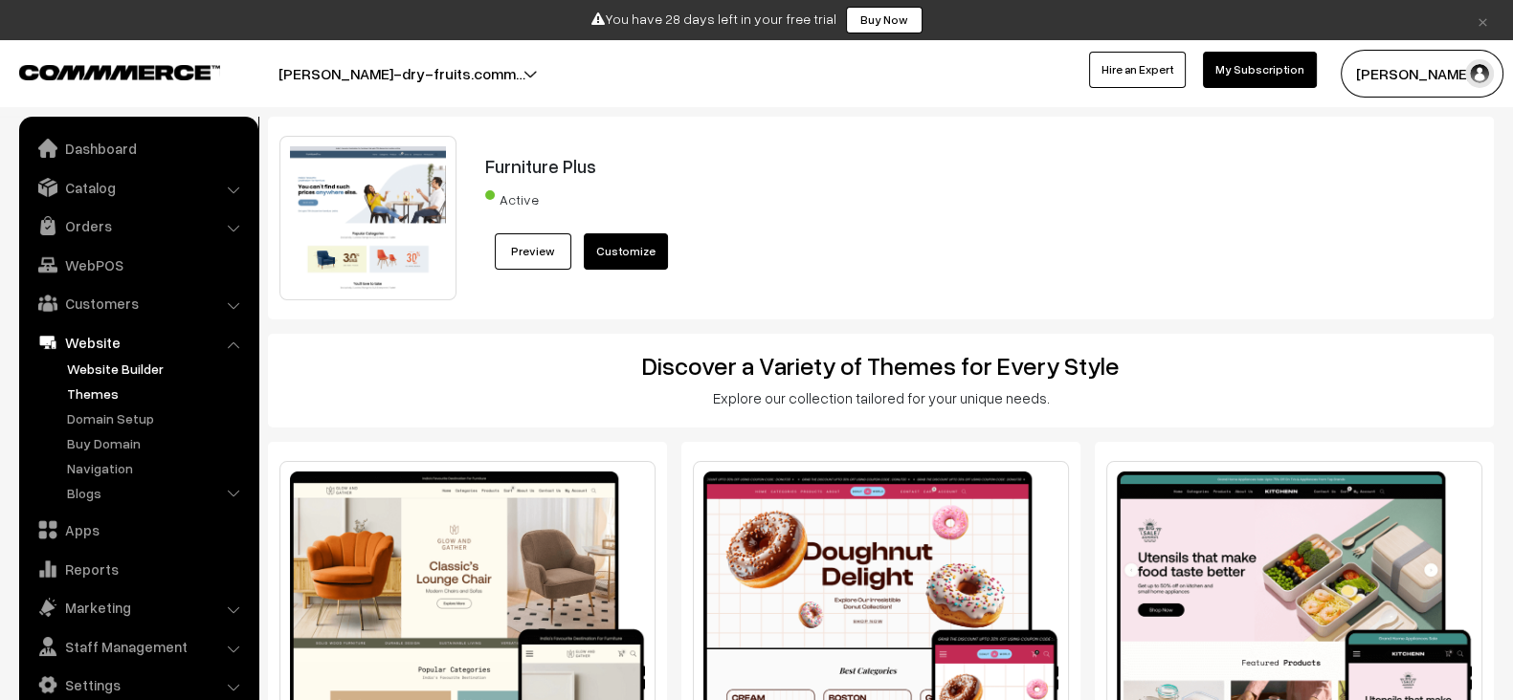
click at [133, 371] on link "Website Builder" at bounding box center [156, 369] width 189 height 20
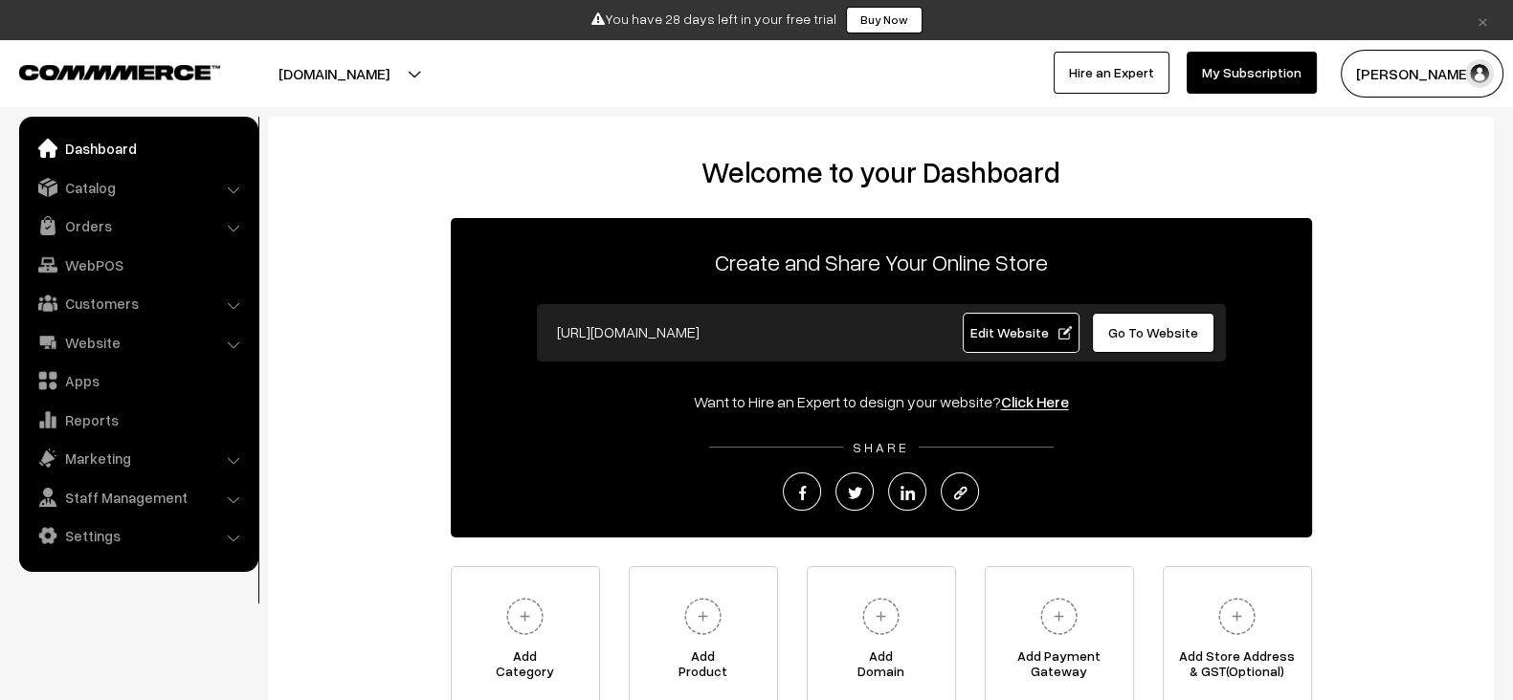
click at [1005, 321] on link "Edit Website" at bounding box center [1021, 333] width 117 height 40
click at [1015, 344] on link "Edit Website" at bounding box center [1021, 333] width 117 height 40
click at [989, 328] on span "Edit Website" at bounding box center [1020, 332] width 102 height 16
click at [92, 335] on link "Website" at bounding box center [138, 342] width 228 height 34
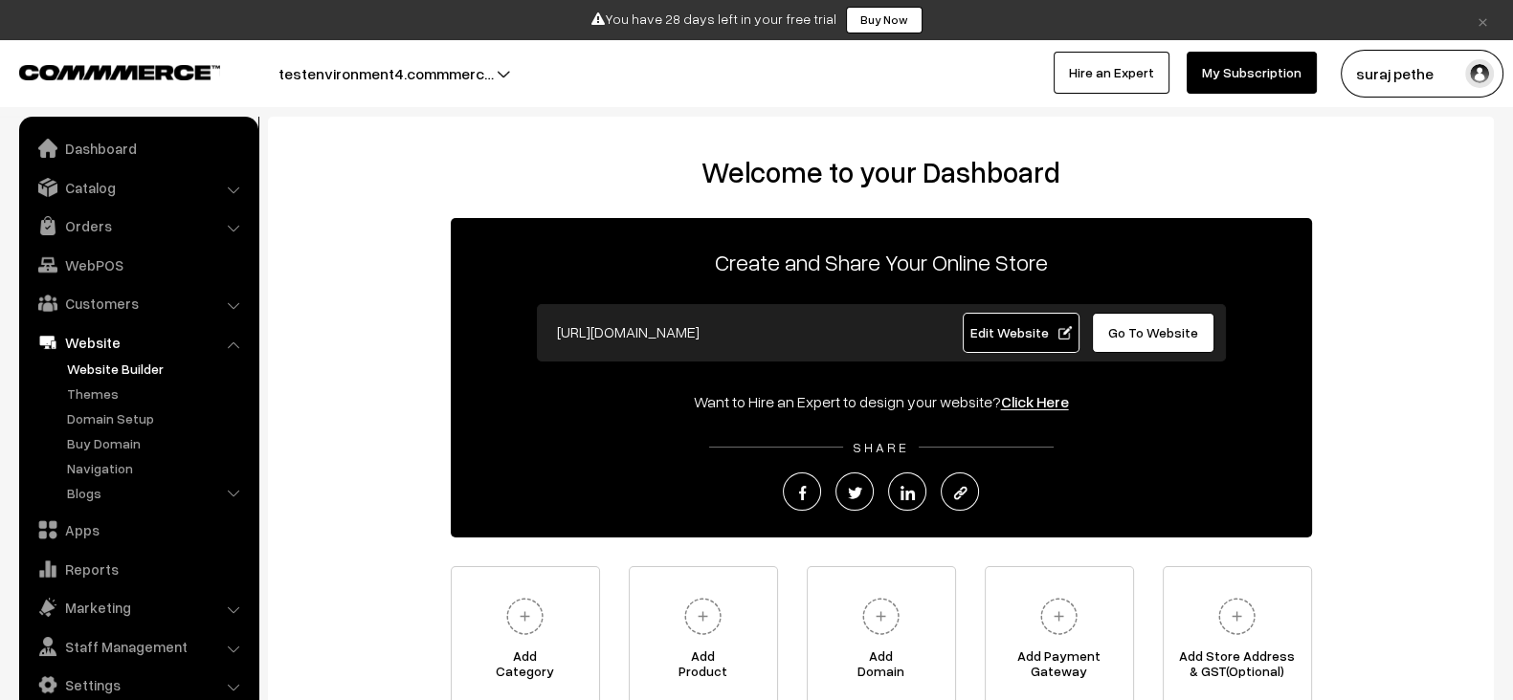
click at [144, 364] on link "Website Builder" at bounding box center [156, 369] width 189 height 20
